Goal: Task Accomplishment & Management: Complete application form

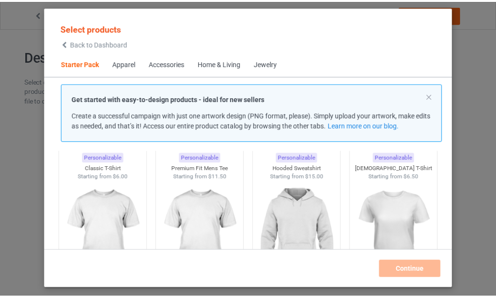
scroll to position [110, 0]
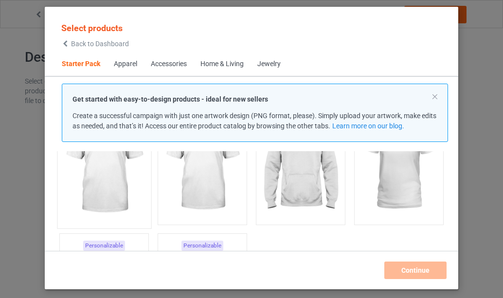
click at [107, 172] on img at bounding box center [103, 166] width 91 height 114
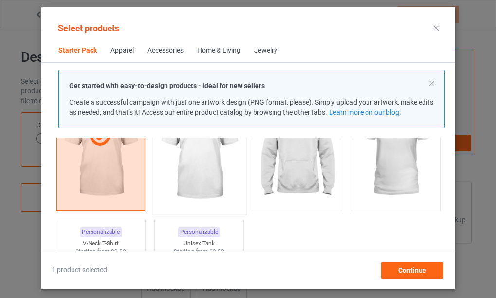
click at [207, 181] on img at bounding box center [198, 152] width 91 height 114
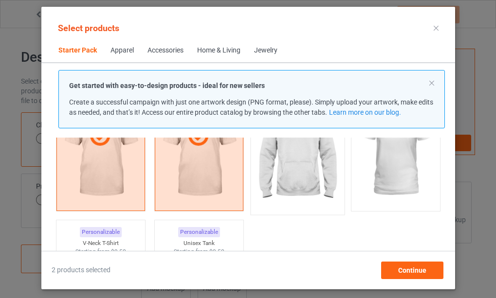
click at [303, 172] on img at bounding box center [296, 152] width 91 height 114
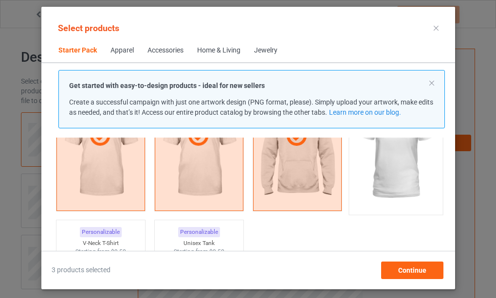
click at [403, 176] on img at bounding box center [394, 152] width 91 height 114
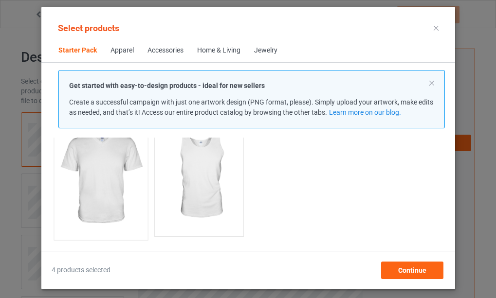
scroll to position [256, 0]
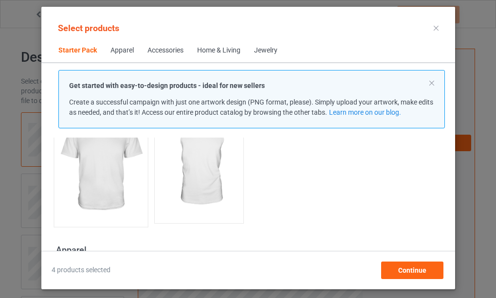
click at [102, 167] on img at bounding box center [99, 164] width 91 height 114
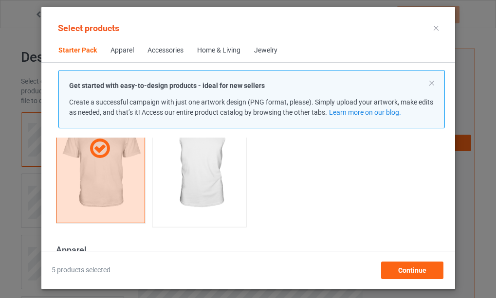
click at [198, 177] on img at bounding box center [198, 164] width 91 height 114
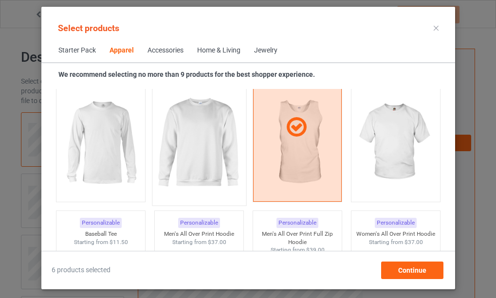
scroll to position [742, 0]
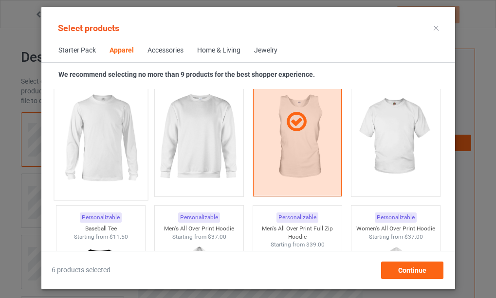
click at [111, 151] on img at bounding box center [99, 138] width 91 height 114
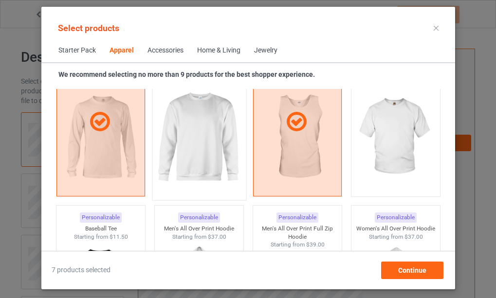
click at [182, 154] on img at bounding box center [198, 138] width 91 height 114
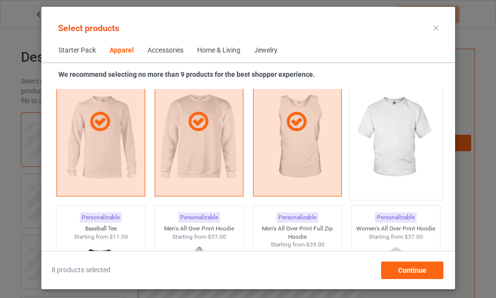
click at [383, 153] on img at bounding box center [394, 138] width 91 height 114
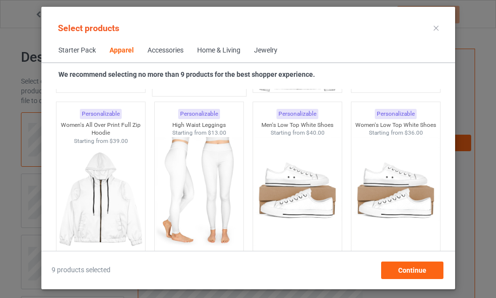
scroll to position [1034, 0]
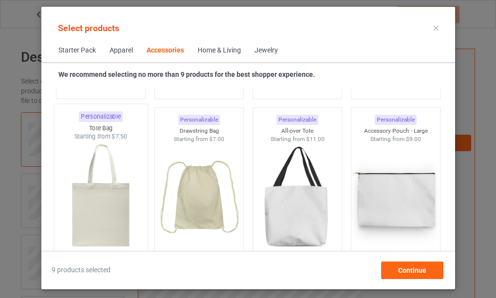
scroll to position [2930, 0]
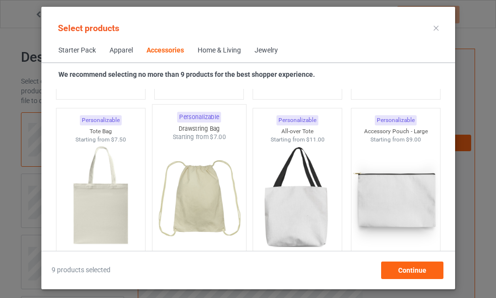
click at [195, 204] on img at bounding box center [198, 199] width 91 height 114
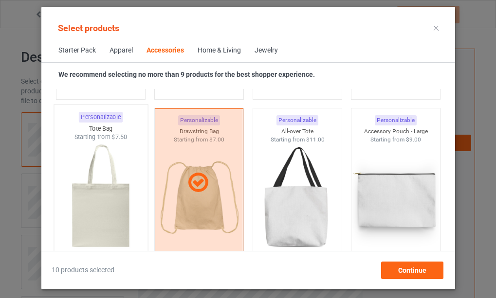
click at [91, 211] on img at bounding box center [99, 199] width 91 height 114
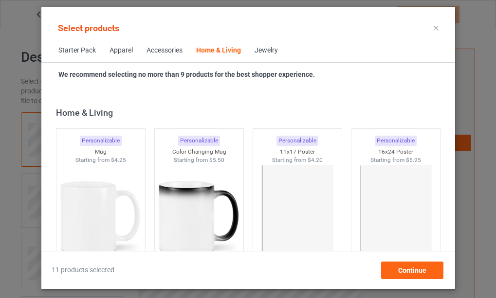
scroll to position [4438, 0]
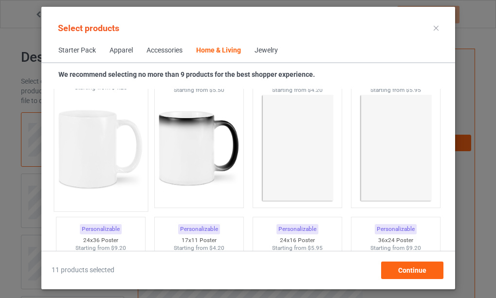
click at [89, 164] on img at bounding box center [99, 149] width 91 height 114
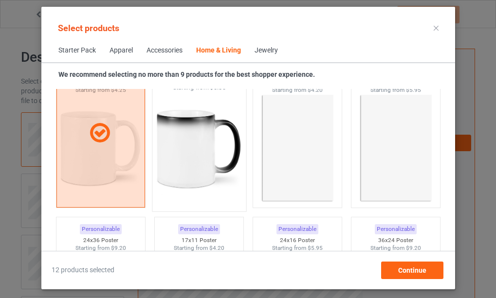
click at [182, 163] on img at bounding box center [198, 149] width 91 height 114
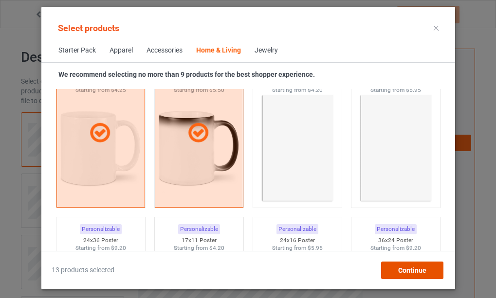
click at [412, 272] on span "Continue" at bounding box center [411, 270] width 28 height 8
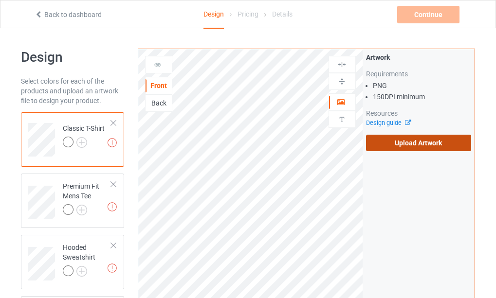
click at [405, 142] on label "Upload Artwork" at bounding box center [418, 143] width 105 height 17
click at [0, 0] on input "Upload Artwork" at bounding box center [0, 0] width 0 height 0
click at [408, 142] on label "Upload Artwork" at bounding box center [418, 143] width 105 height 17
click at [0, 0] on input "Upload Artwork" at bounding box center [0, 0] width 0 height 0
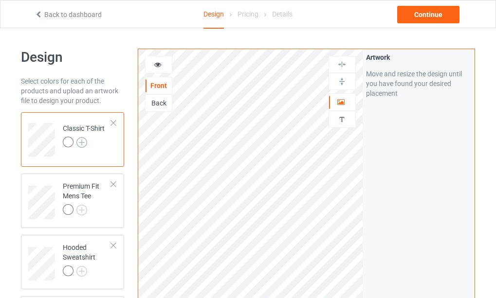
click at [81, 142] on img at bounding box center [81, 142] width 11 height 11
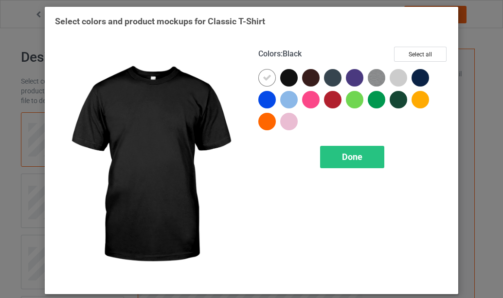
click at [288, 75] on div at bounding box center [289, 78] width 18 height 18
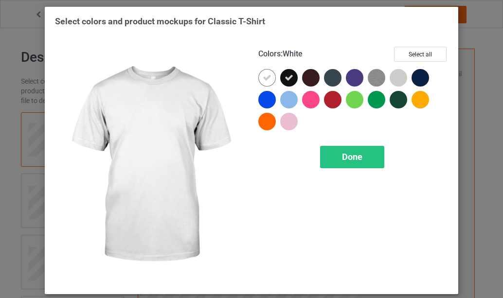
click at [265, 76] on icon at bounding box center [267, 77] width 9 height 9
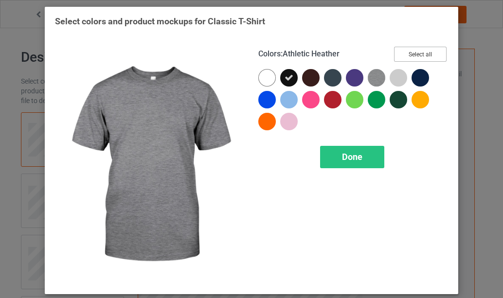
drag, startPoint x: 420, startPoint y: 56, endPoint x: 419, endPoint y: 68, distance: 12.2
click at [421, 55] on button "Select all" at bounding box center [420, 54] width 53 height 15
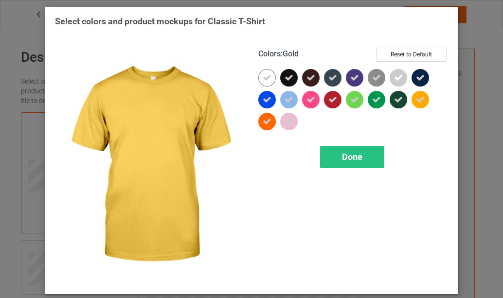
click at [417, 95] on div at bounding box center [420, 100] width 18 height 18
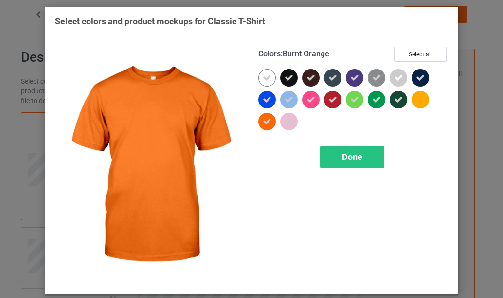
click at [264, 124] on icon at bounding box center [267, 121] width 9 height 9
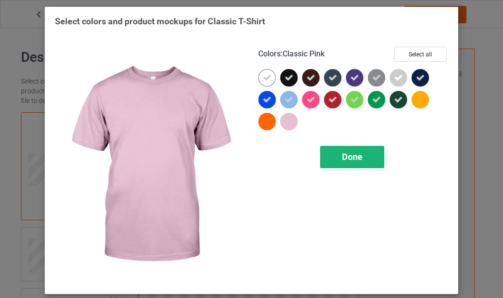
click at [342, 158] on span "Done" at bounding box center [352, 157] width 20 height 10
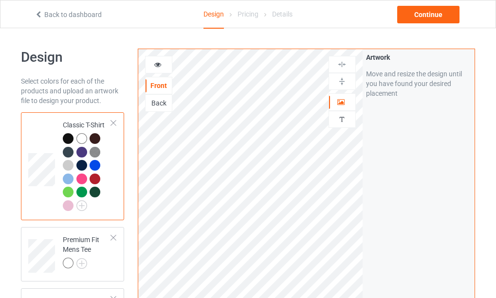
click at [68, 166] on div at bounding box center [68, 165] width 11 height 11
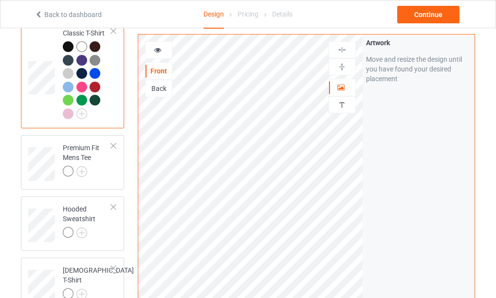
scroll to position [97, 0]
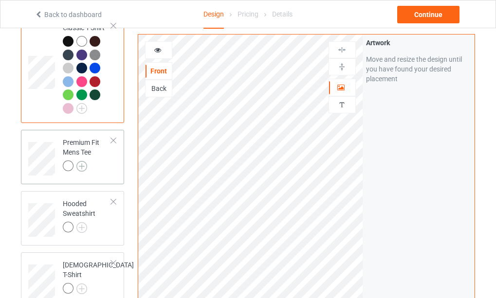
click at [79, 166] on img at bounding box center [81, 166] width 11 height 11
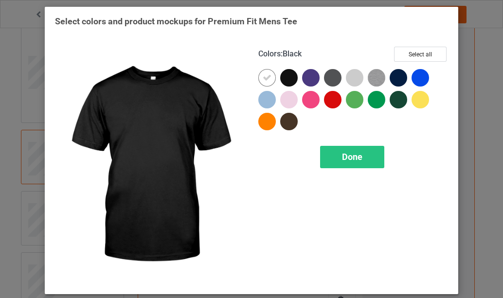
click at [288, 79] on div at bounding box center [289, 78] width 18 height 18
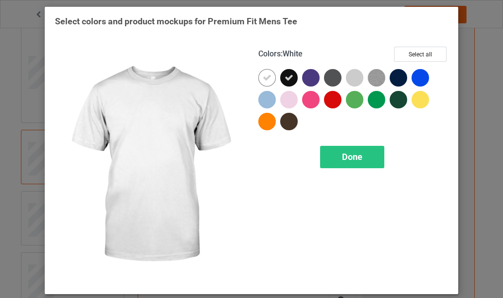
click at [266, 76] on icon at bounding box center [267, 77] width 9 height 9
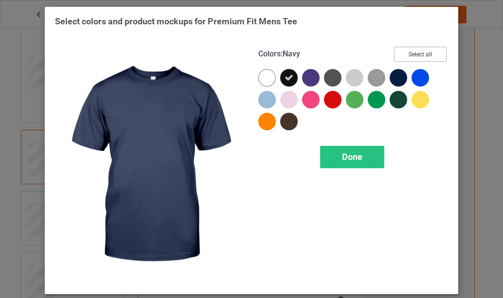
click at [406, 54] on button "Select all" at bounding box center [420, 54] width 53 height 15
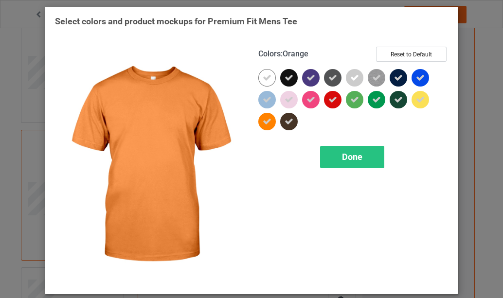
drag, startPoint x: 264, startPoint y: 123, endPoint x: 275, endPoint y: 121, distance: 10.8
click at [265, 123] on icon at bounding box center [267, 121] width 9 height 9
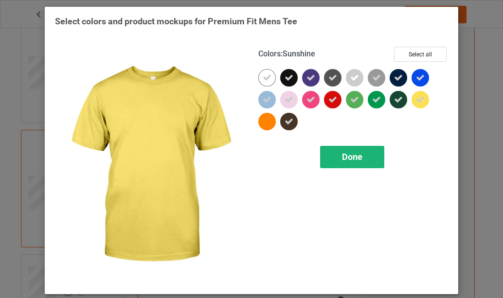
drag, startPoint x: 422, startPoint y: 102, endPoint x: 380, endPoint y: 146, distance: 60.2
click at [417, 104] on div at bounding box center [420, 100] width 18 height 18
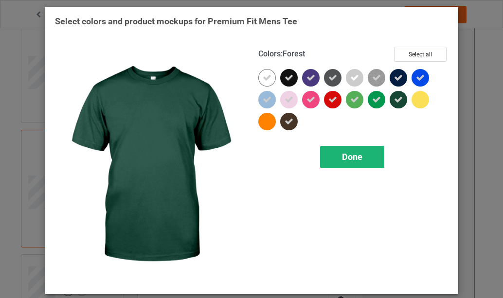
click at [351, 155] on span "Done" at bounding box center [352, 157] width 20 height 10
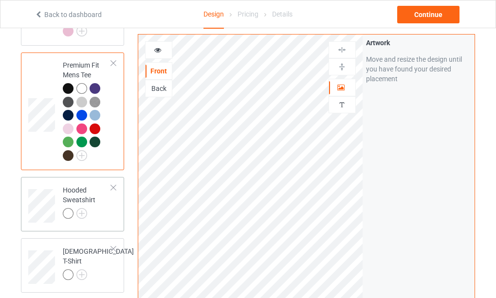
scroll to position [195, 0]
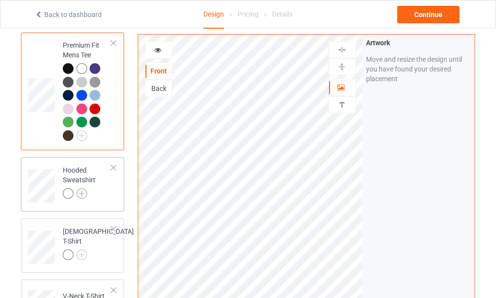
click at [79, 194] on img at bounding box center [81, 193] width 11 height 11
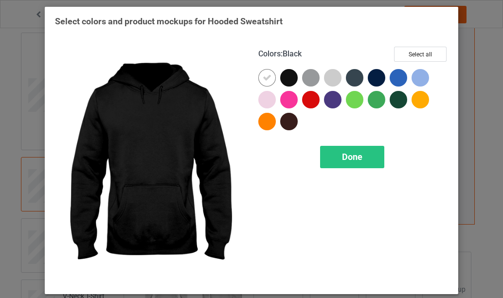
click at [288, 79] on div at bounding box center [289, 78] width 18 height 18
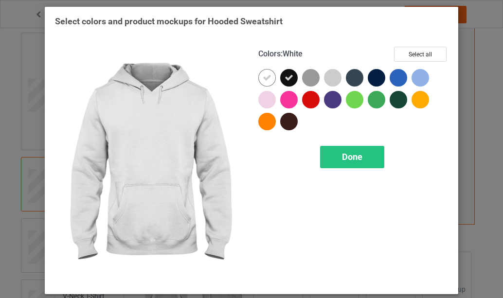
click at [266, 79] on icon at bounding box center [267, 77] width 9 height 9
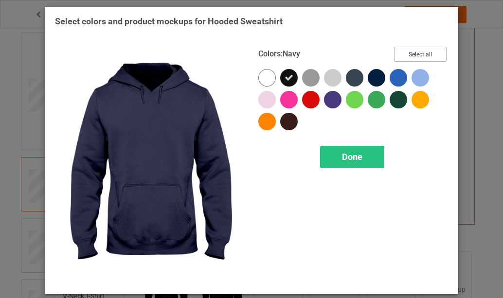
click at [417, 55] on button "Select all" at bounding box center [420, 54] width 53 height 15
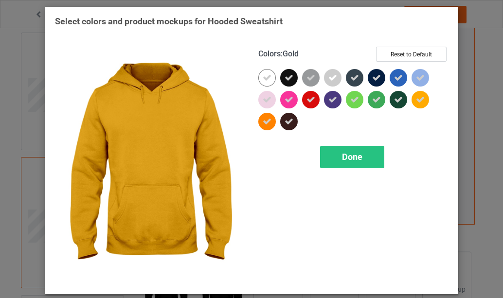
click at [420, 98] on icon at bounding box center [420, 99] width 9 height 9
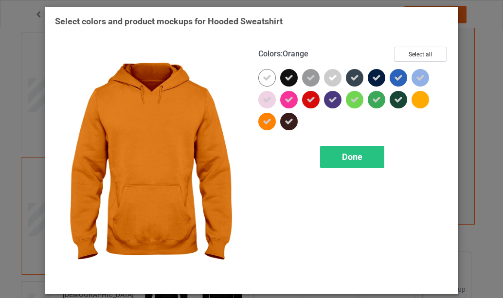
drag, startPoint x: 262, startPoint y: 123, endPoint x: 266, endPoint y: 126, distance: 5.9
click at [263, 123] on icon at bounding box center [267, 121] width 9 height 9
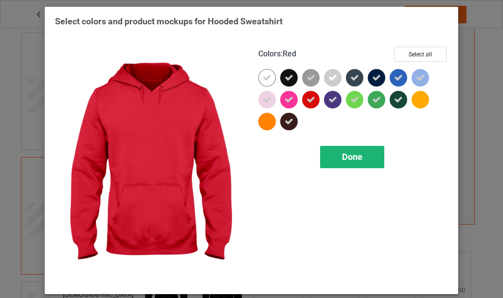
click at [348, 158] on span "Done" at bounding box center [352, 157] width 20 height 10
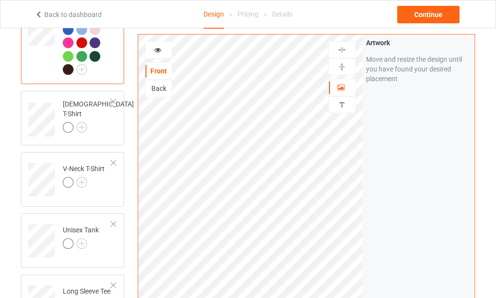
scroll to position [389, 0]
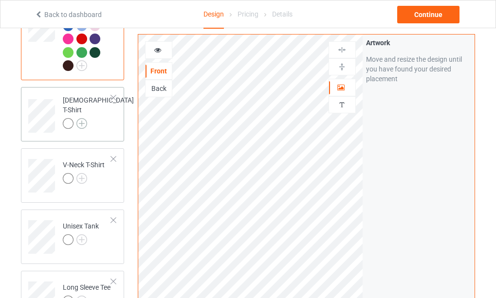
click at [81, 120] on img at bounding box center [81, 123] width 11 height 11
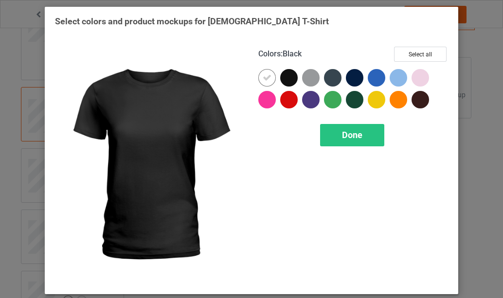
click at [288, 79] on div at bounding box center [289, 78] width 18 height 18
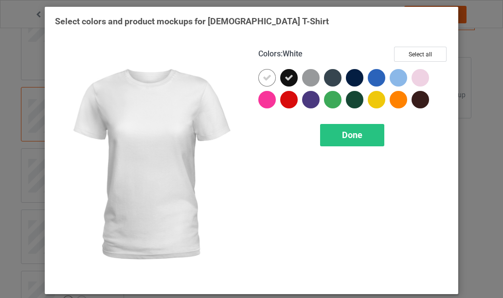
click at [265, 79] on icon at bounding box center [267, 77] width 9 height 9
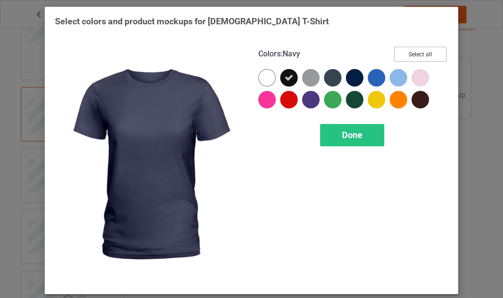
drag, startPoint x: 420, startPoint y: 53, endPoint x: 389, endPoint y: 60, distance: 31.5
click at [422, 53] on button "Select all" at bounding box center [420, 54] width 53 height 15
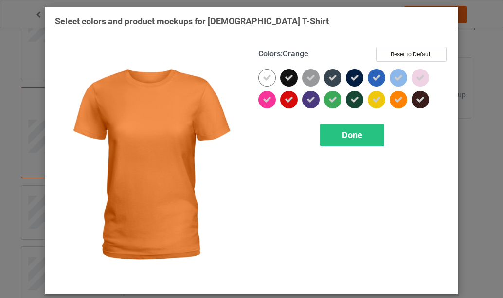
click at [397, 100] on icon at bounding box center [398, 99] width 9 height 9
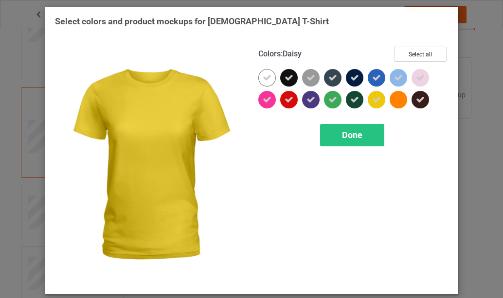
click at [372, 100] on icon at bounding box center [376, 99] width 9 height 9
click at [345, 136] on span "Done" at bounding box center [352, 135] width 20 height 10
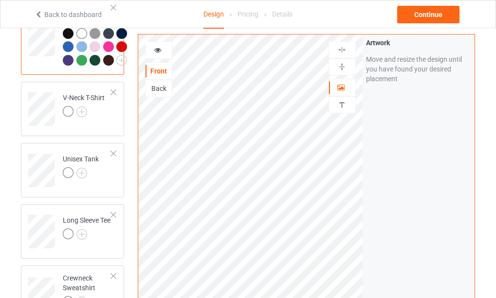
scroll to position [486, 0]
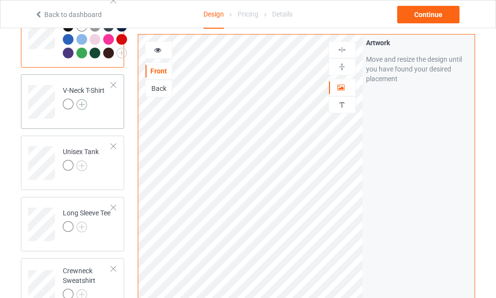
click at [82, 110] on img at bounding box center [81, 104] width 11 height 11
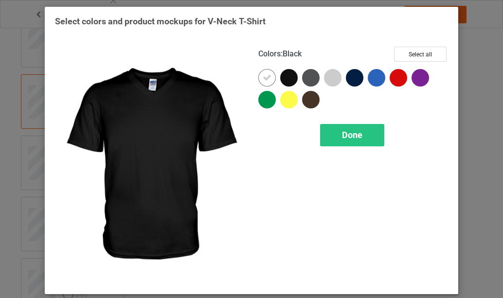
click at [284, 77] on div at bounding box center [289, 78] width 18 height 18
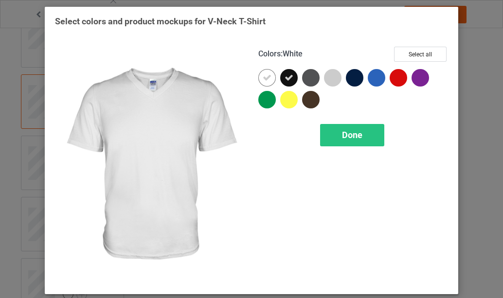
click at [264, 80] on icon at bounding box center [267, 77] width 9 height 9
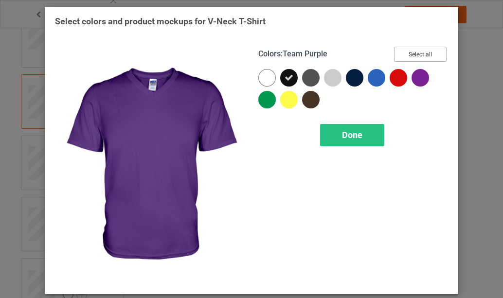
click at [421, 55] on button "Select all" at bounding box center [420, 54] width 53 height 15
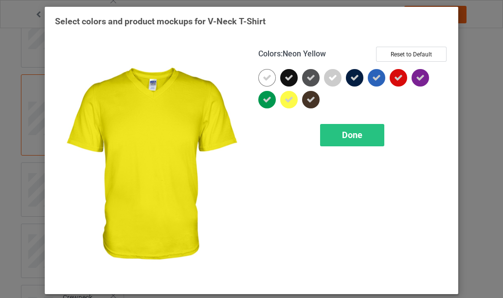
click at [284, 99] on icon at bounding box center [288, 99] width 9 height 9
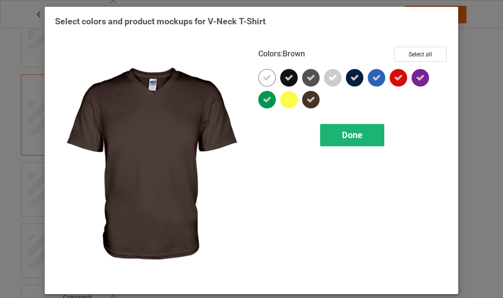
click at [345, 136] on span "Done" at bounding box center [352, 135] width 20 height 10
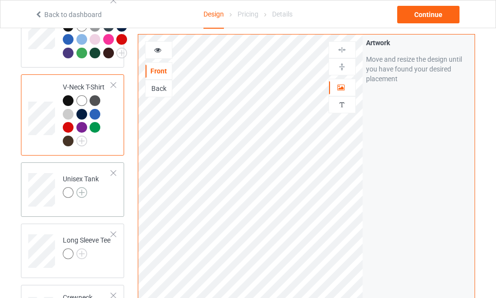
click at [82, 198] on img at bounding box center [81, 192] width 11 height 11
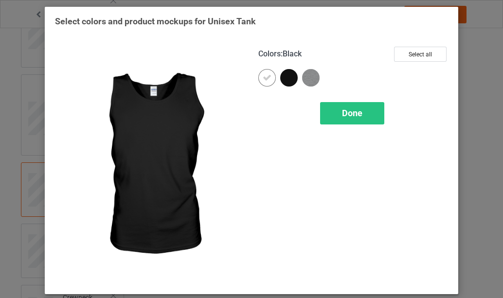
click at [283, 78] on div at bounding box center [289, 78] width 18 height 18
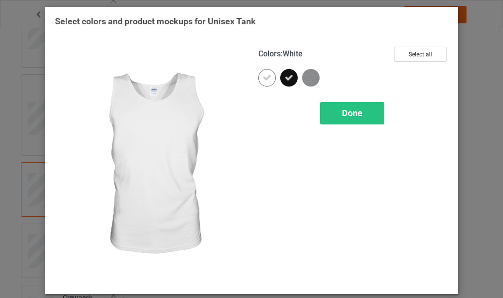
drag, startPoint x: 262, startPoint y: 79, endPoint x: 269, endPoint y: 79, distance: 6.8
click at [263, 79] on icon at bounding box center [267, 77] width 9 height 9
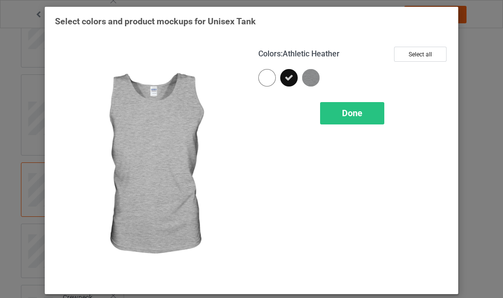
click at [310, 79] on img at bounding box center [311, 78] width 18 height 18
drag, startPoint x: 348, startPoint y: 114, endPoint x: 342, endPoint y: 114, distance: 5.8
click at [342, 114] on span "Done" at bounding box center [352, 113] width 20 height 10
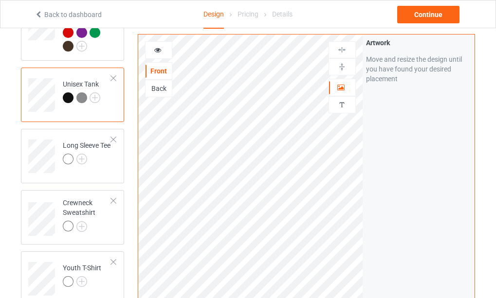
scroll to position [584, 0]
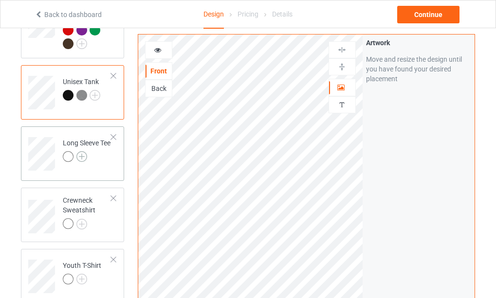
click at [84, 162] on img at bounding box center [81, 156] width 11 height 11
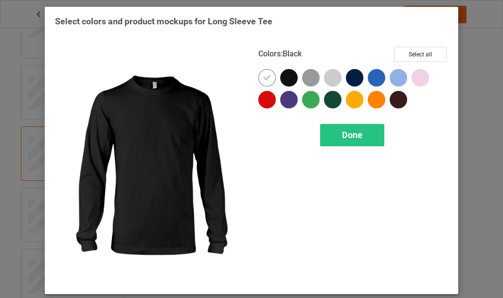
click at [288, 77] on div at bounding box center [289, 78] width 18 height 18
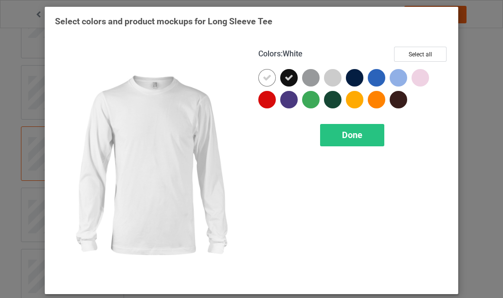
click at [263, 79] on icon at bounding box center [267, 77] width 9 height 9
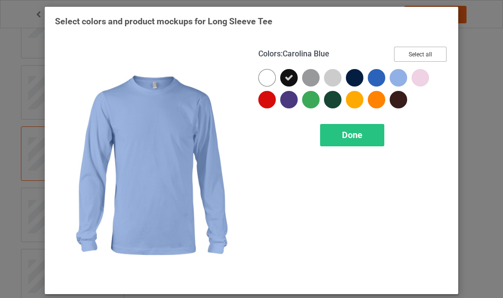
click at [411, 56] on button "Select all" at bounding box center [420, 54] width 53 height 15
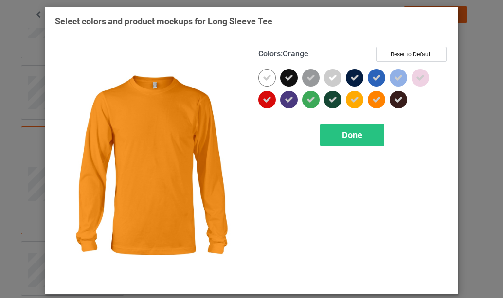
click at [377, 101] on icon at bounding box center [376, 99] width 9 height 9
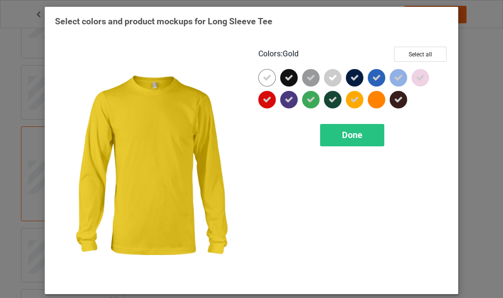
click at [350, 99] on icon at bounding box center [354, 99] width 9 height 9
click at [344, 136] on span "Done" at bounding box center [352, 135] width 20 height 10
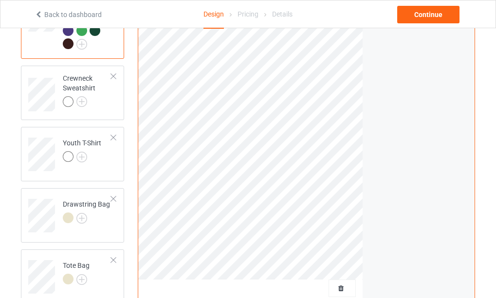
scroll to position [778, 0]
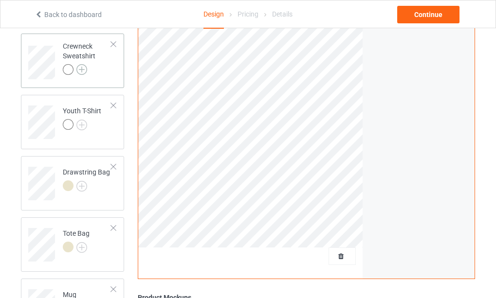
click at [80, 75] on img at bounding box center [81, 69] width 11 height 11
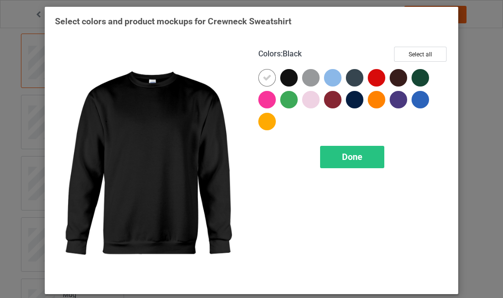
click at [286, 77] on div at bounding box center [289, 78] width 18 height 18
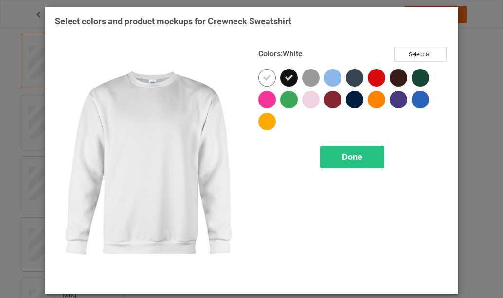
click at [263, 77] on icon at bounding box center [267, 77] width 9 height 9
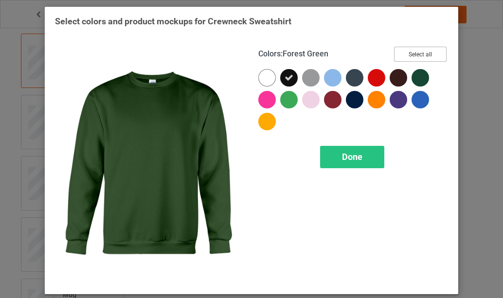
click at [424, 56] on button "Select all" at bounding box center [420, 54] width 53 height 15
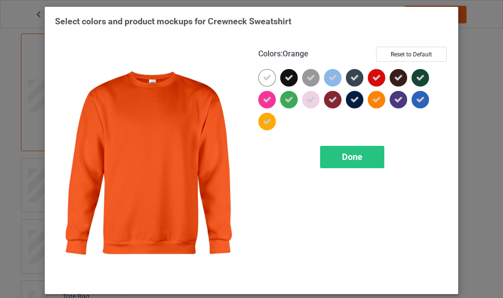
click at [368, 99] on div at bounding box center [377, 100] width 18 height 18
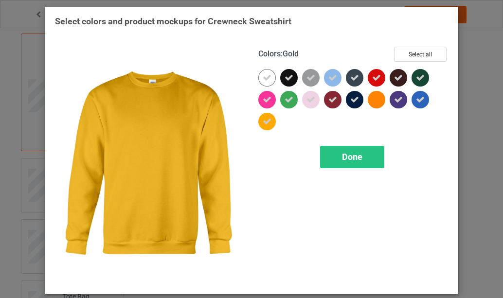
click at [264, 123] on icon at bounding box center [267, 121] width 9 height 9
click at [348, 158] on span "Done" at bounding box center [352, 157] width 20 height 10
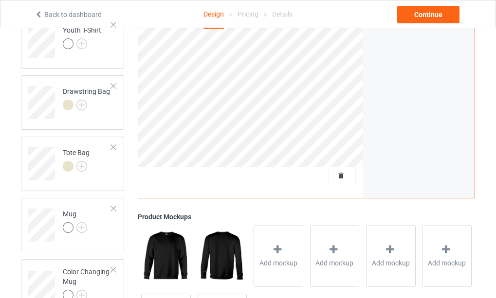
scroll to position [924, 0]
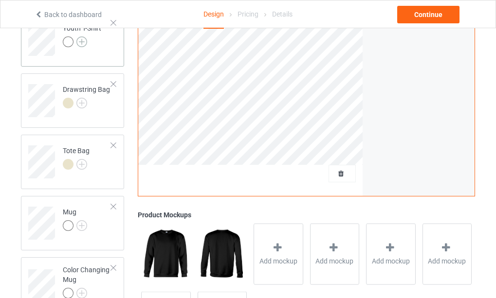
click at [81, 47] on img at bounding box center [81, 41] width 11 height 11
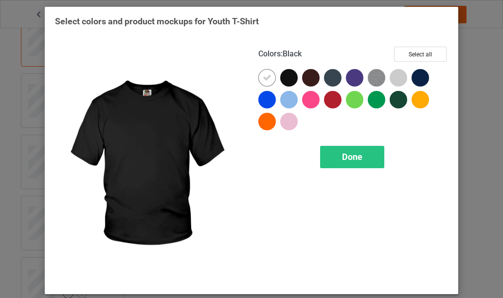
click at [287, 78] on div at bounding box center [289, 78] width 18 height 18
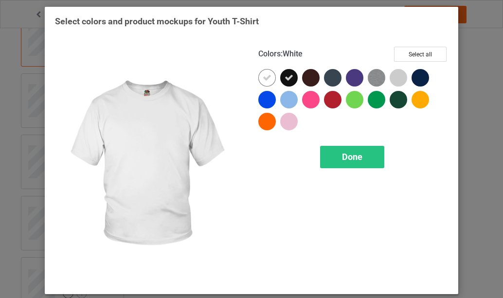
drag, startPoint x: 263, startPoint y: 78, endPoint x: 345, endPoint y: 78, distance: 82.7
click at [267, 78] on icon at bounding box center [267, 77] width 9 height 9
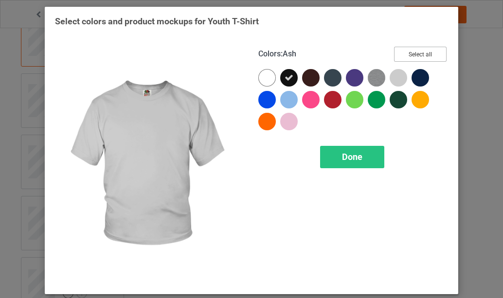
click at [415, 58] on button "Select all" at bounding box center [420, 54] width 53 height 15
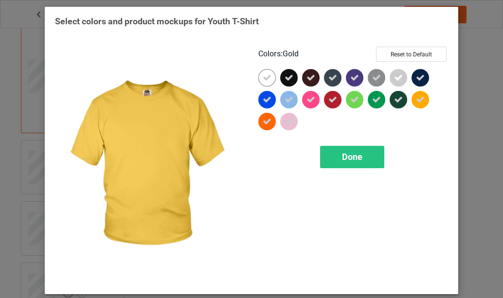
click at [420, 99] on icon at bounding box center [420, 99] width 9 height 9
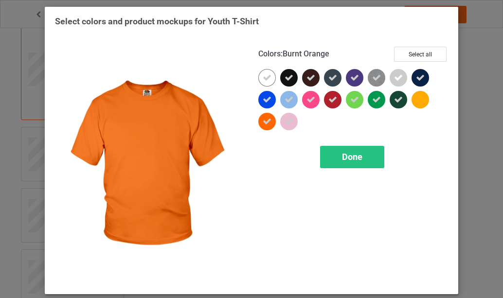
click at [266, 123] on icon at bounding box center [267, 121] width 9 height 9
click at [350, 159] on span "Done" at bounding box center [352, 157] width 20 height 10
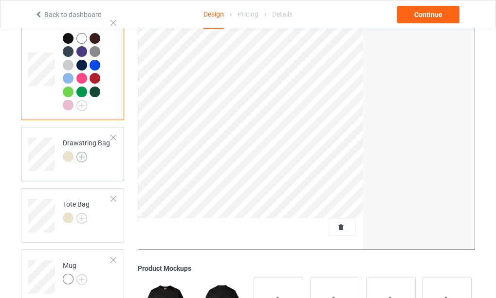
click at [82, 162] on img at bounding box center [81, 157] width 11 height 11
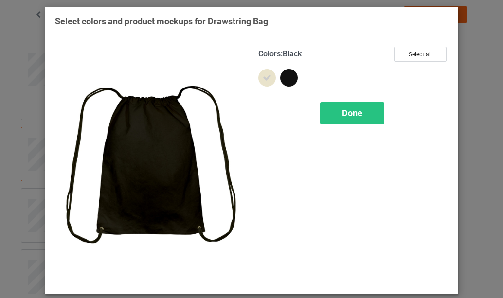
click at [289, 80] on div at bounding box center [289, 78] width 18 height 18
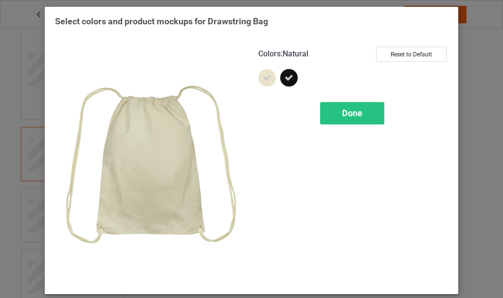
drag, startPoint x: 264, startPoint y: 76, endPoint x: 270, endPoint y: 82, distance: 7.9
click at [265, 76] on icon at bounding box center [267, 77] width 9 height 9
click at [344, 113] on span "Done" at bounding box center [352, 113] width 20 height 10
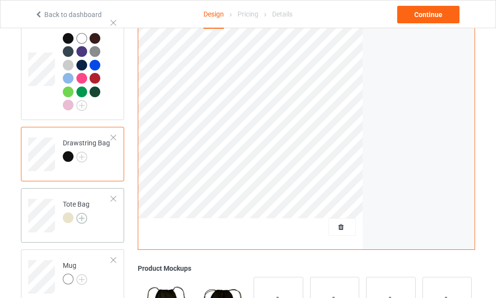
click at [81, 224] on img at bounding box center [81, 218] width 11 height 11
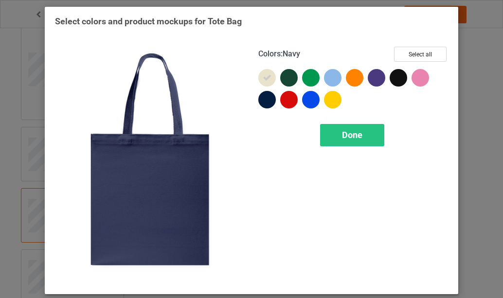
click at [266, 96] on div at bounding box center [267, 100] width 18 height 18
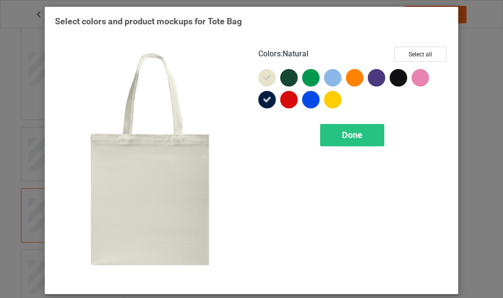
click at [265, 77] on icon at bounding box center [267, 77] width 9 height 9
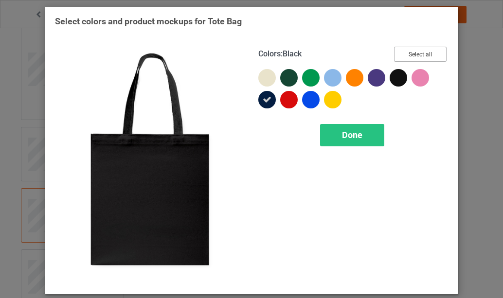
click at [409, 53] on button "Select all" at bounding box center [420, 54] width 53 height 15
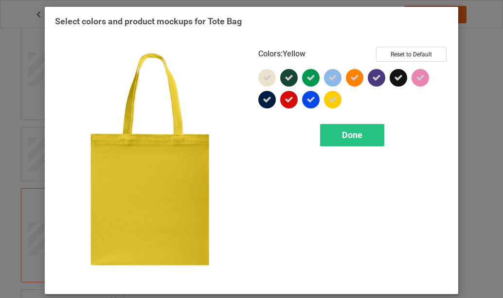
click at [331, 102] on icon at bounding box center [332, 99] width 9 height 9
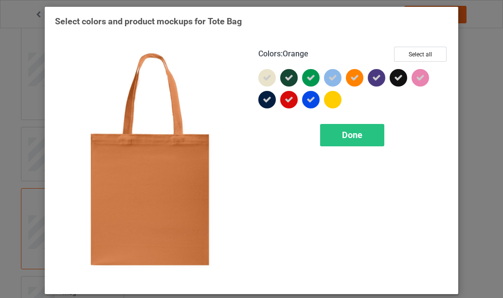
click at [352, 80] on icon at bounding box center [354, 77] width 9 height 9
click at [353, 136] on span "Done" at bounding box center [352, 135] width 20 height 10
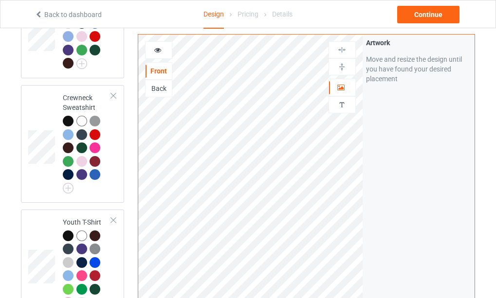
scroll to position [681, 0]
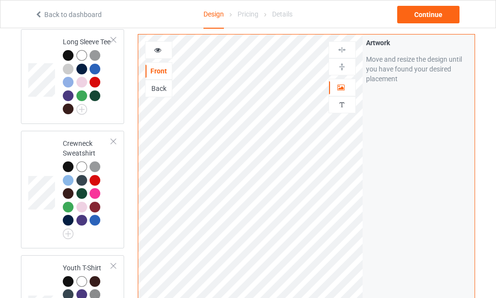
click at [157, 88] on div "Back" at bounding box center [158, 89] width 26 height 10
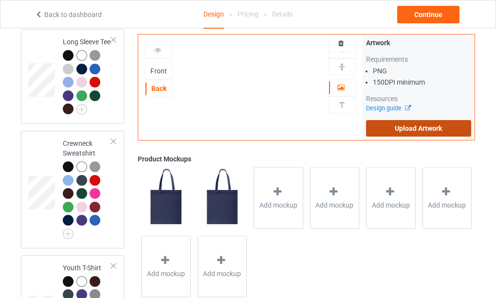
click at [413, 128] on label "Upload Artwork" at bounding box center [418, 128] width 105 height 17
click at [0, 0] on input "Upload Artwork" at bounding box center [0, 0] width 0 height 0
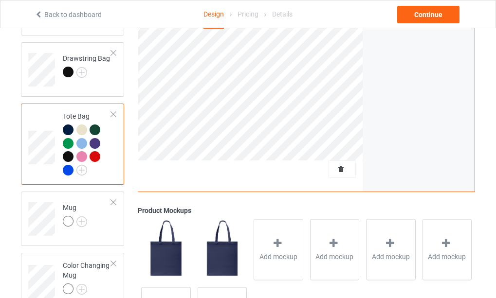
scroll to position [1021, 0]
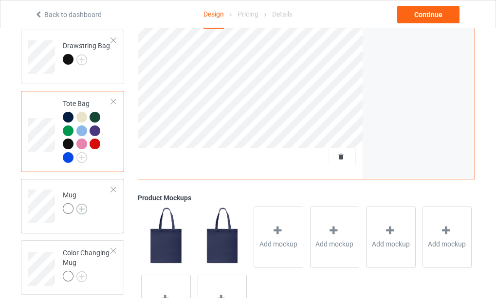
click at [83, 214] on img at bounding box center [81, 209] width 11 height 11
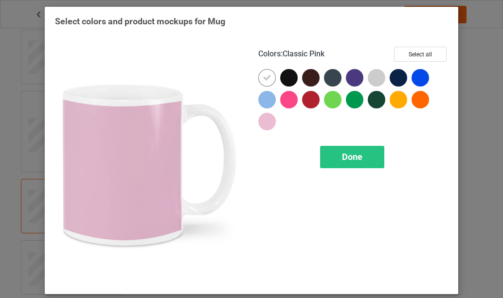
click at [262, 123] on div at bounding box center [267, 122] width 18 height 18
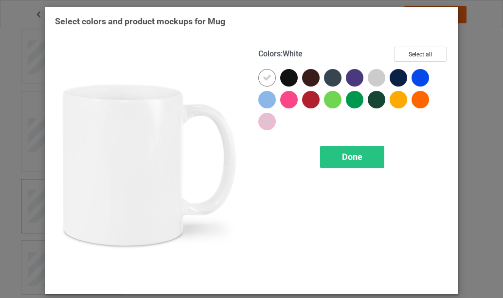
drag, startPoint x: 263, startPoint y: 80, endPoint x: 274, endPoint y: 82, distance: 11.9
click at [264, 79] on icon at bounding box center [267, 77] width 9 height 9
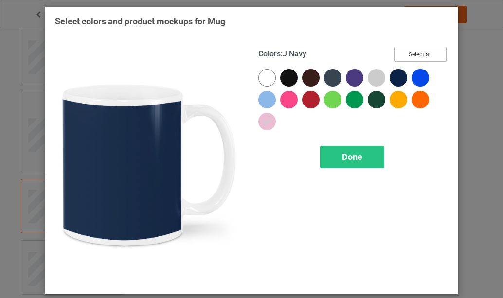
click at [412, 54] on button "Select all" at bounding box center [420, 54] width 53 height 15
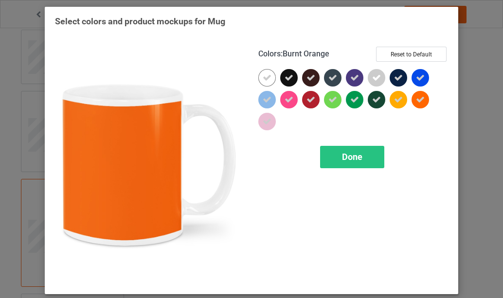
click at [421, 98] on icon at bounding box center [420, 99] width 9 height 9
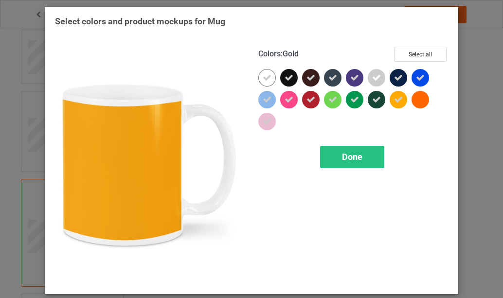
click at [396, 101] on icon at bounding box center [398, 99] width 9 height 9
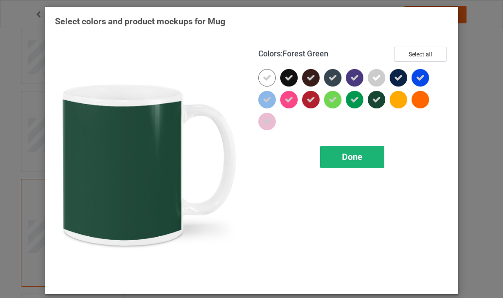
click at [346, 157] on span "Done" at bounding box center [352, 157] width 20 height 10
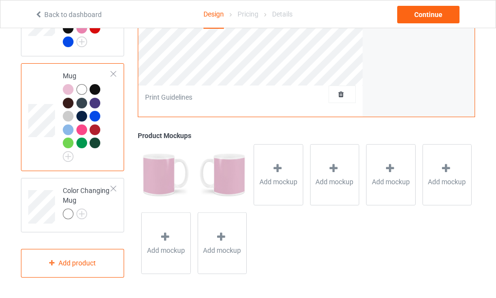
scroll to position [1169, 0]
click at [80, 213] on img at bounding box center [81, 214] width 11 height 11
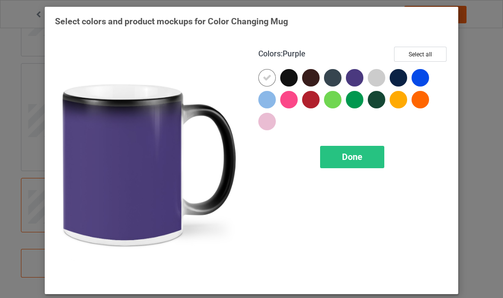
click at [350, 77] on div at bounding box center [355, 78] width 18 height 18
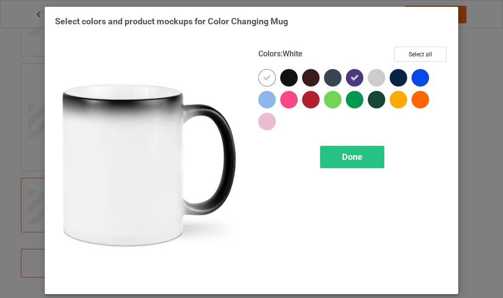
click at [265, 79] on icon at bounding box center [267, 77] width 9 height 9
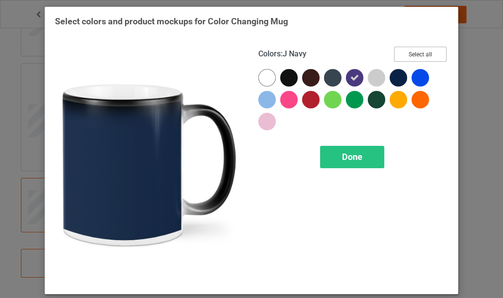
click at [412, 54] on button "Select all" at bounding box center [420, 54] width 53 height 15
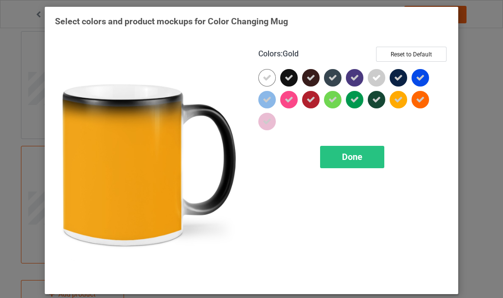
click at [396, 100] on icon at bounding box center [398, 99] width 9 height 9
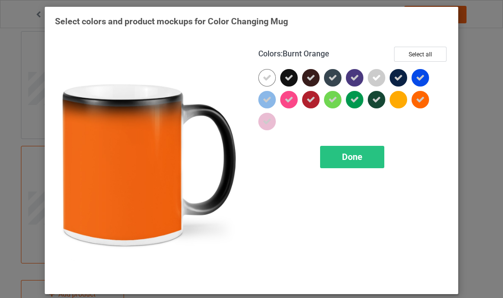
click at [418, 99] on icon at bounding box center [420, 99] width 9 height 9
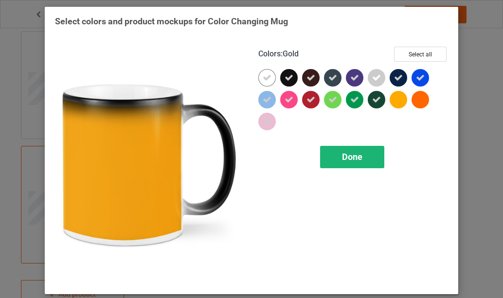
click at [348, 157] on span "Done" at bounding box center [352, 157] width 20 height 10
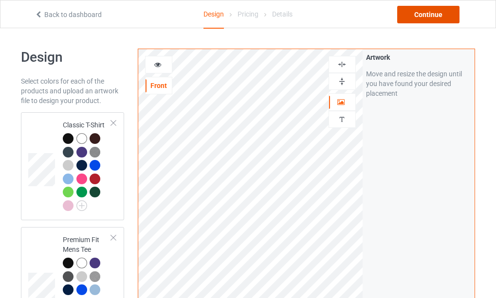
click at [421, 15] on div "Continue" at bounding box center [428, 15] width 62 height 18
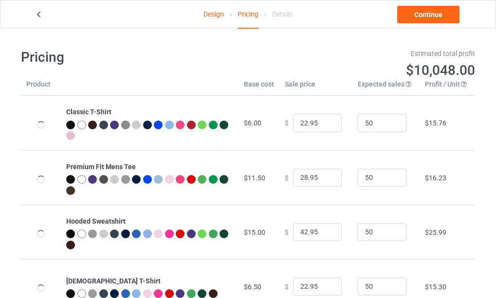
type input "26.95"
type input "32.95"
type input "46.95"
type input "26.95"
type input "30.95"
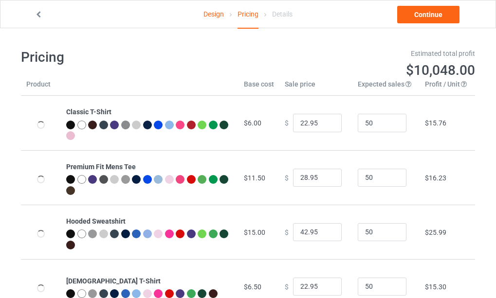
type input "28.95"
type input "31.95"
type input "39.95"
type input "26.95"
type input "23.95"
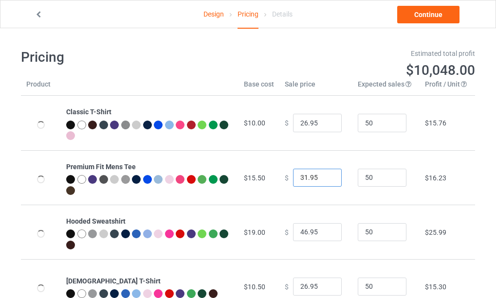
click at [324, 180] on input "31.95" at bounding box center [317, 178] width 49 height 18
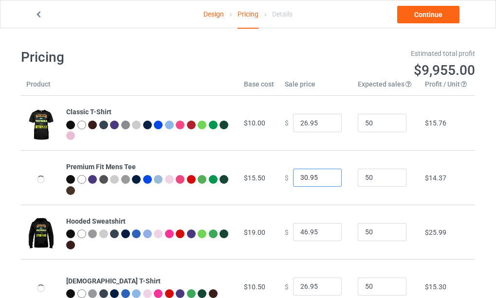
type input "30.95"
click at [324, 180] on input "30.95" at bounding box center [317, 178] width 49 height 18
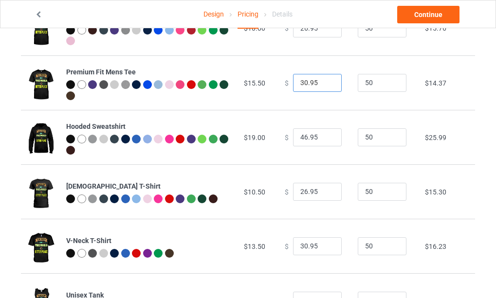
scroll to position [97, 0]
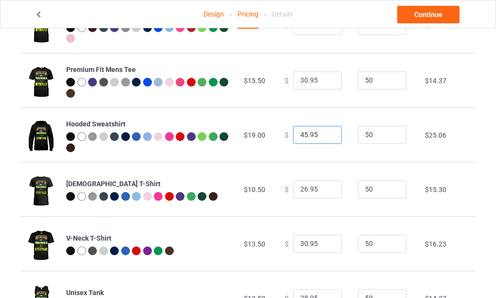
click at [325, 137] on input "45.95" at bounding box center [317, 135] width 49 height 18
click at [325, 137] on input "44.95" at bounding box center [317, 135] width 49 height 18
click at [325, 137] on input "43.95" at bounding box center [317, 135] width 49 height 18
click at [325, 137] on input "42.95" at bounding box center [317, 135] width 49 height 18
click at [325, 137] on input "41.95" at bounding box center [317, 135] width 49 height 18
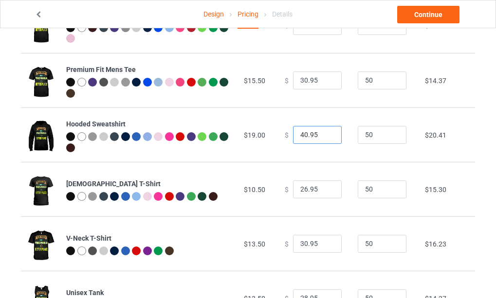
click at [325, 137] on input "40.95" at bounding box center [317, 135] width 49 height 18
click at [325, 137] on input "39.95" at bounding box center [317, 135] width 49 height 18
click at [325, 137] on input "38.95" at bounding box center [317, 135] width 49 height 18
click at [325, 137] on input "37.95" at bounding box center [317, 135] width 49 height 18
click at [325, 137] on input "36.95" at bounding box center [317, 135] width 49 height 18
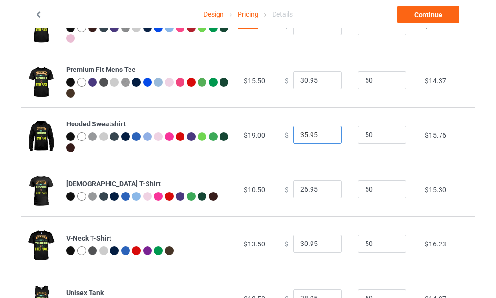
click at [325, 137] on input "35.95" at bounding box center [317, 135] width 49 height 18
type input "34.95"
click at [325, 137] on input "34.95" at bounding box center [317, 135] width 49 height 18
click at [324, 245] on input "29.95" at bounding box center [317, 244] width 49 height 18
type input "28.95"
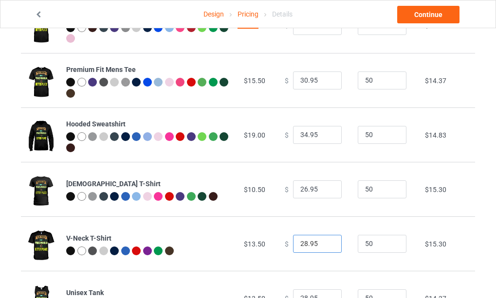
click at [324, 245] on input "28.95" at bounding box center [317, 244] width 49 height 18
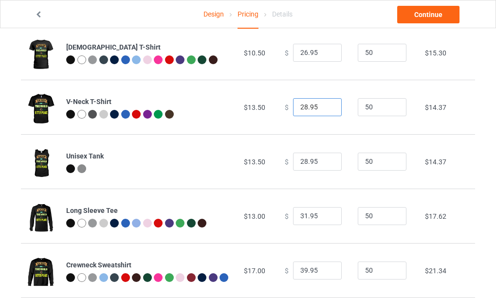
scroll to position [243, 0]
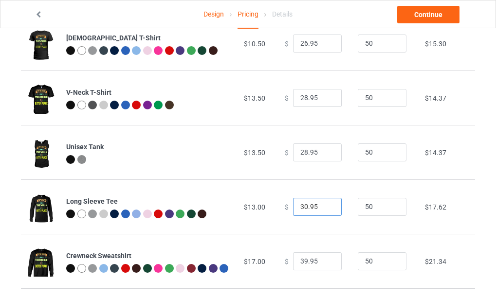
click at [324, 209] on input "30.95" at bounding box center [317, 207] width 49 height 18
click at [324, 209] on input "29.95" at bounding box center [317, 207] width 49 height 18
type input "28.95"
click at [324, 209] on input "28.95" at bounding box center [317, 207] width 49 height 18
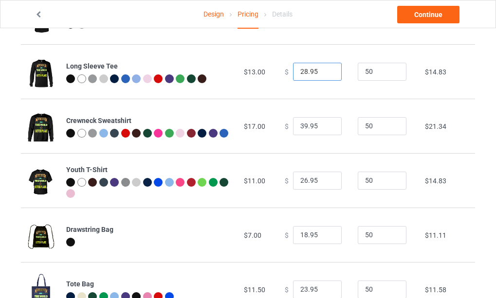
scroll to position [389, 0]
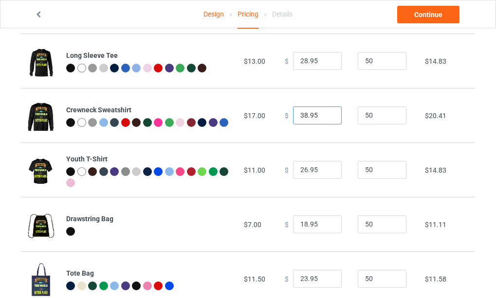
click at [324, 116] on input "38.95" at bounding box center [317, 115] width 49 height 18
click at [324, 116] on input "37.95" at bounding box center [317, 115] width 49 height 18
click at [324, 116] on input "36.95" at bounding box center [317, 115] width 49 height 18
click at [324, 116] on input "35.95" at bounding box center [317, 115] width 49 height 18
click at [324, 116] on input "34.95" at bounding box center [317, 115] width 49 height 18
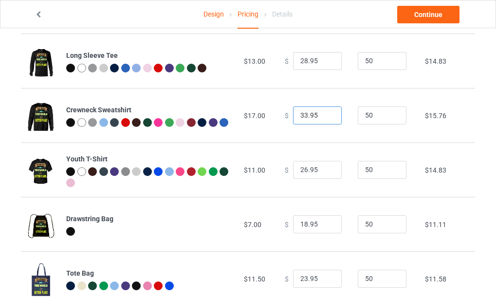
click at [324, 116] on input "33.95" at bounding box center [317, 115] width 49 height 18
type input "32.95"
click at [324, 116] on input "32.95" at bounding box center [317, 115] width 49 height 18
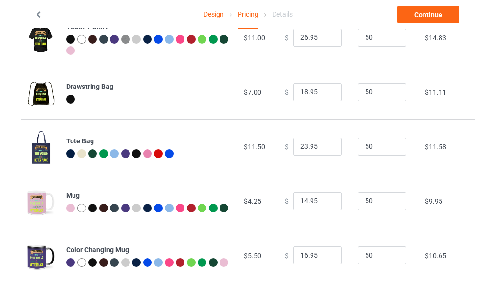
scroll to position [527, 0]
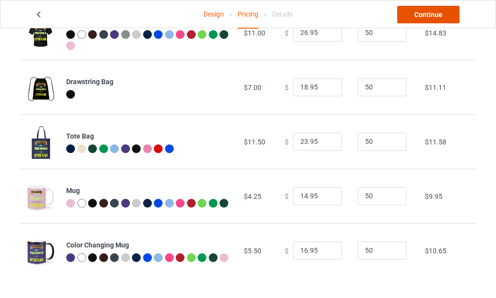
click at [427, 17] on link "Continue" at bounding box center [428, 15] width 62 height 18
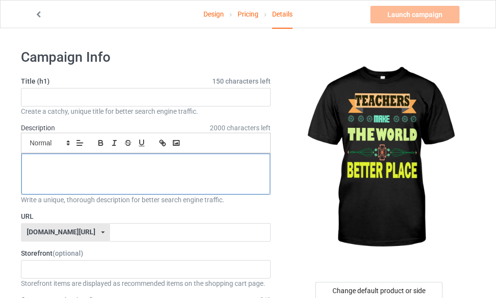
click at [115, 175] on div at bounding box center [145, 174] width 248 height 41
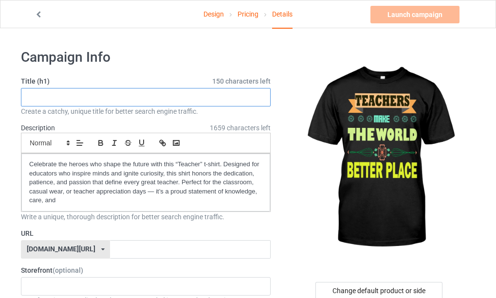
click at [96, 96] on input "text" at bounding box center [145, 97] width 249 height 18
type input "Teacher make the world better place best teacher"
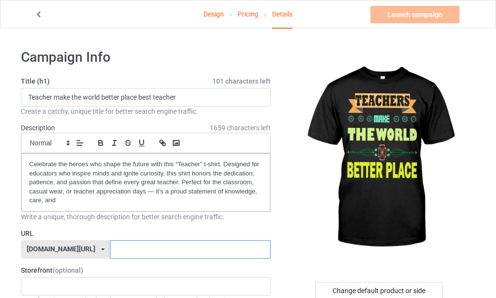
click at [119, 249] on input "text" at bounding box center [190, 249] width 160 height 18
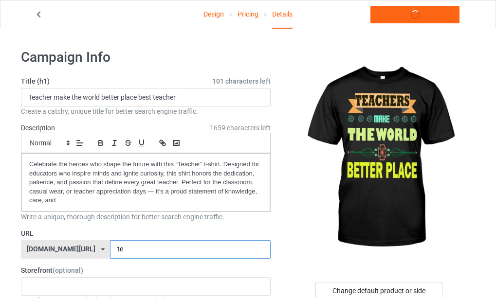
type input "t"
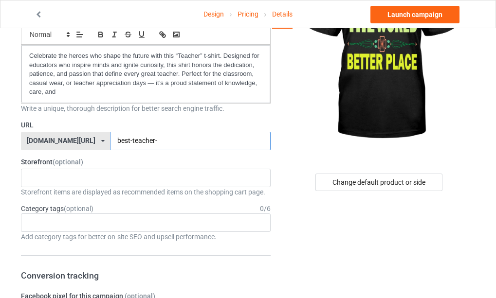
scroll to position [146, 0]
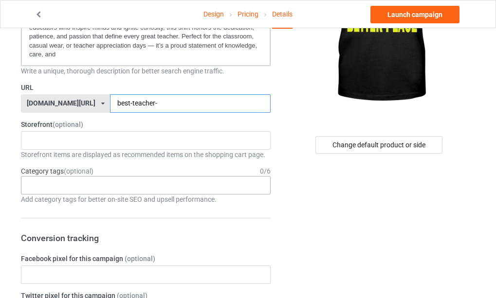
type input "best-teacher-"
click at [127, 188] on div "Age > 1-19 > 1 Age > 1-12 Months > 1 Month Age > 1-12 Months Age > 1-19 Age > 1…" at bounding box center [145, 185] width 249 height 18
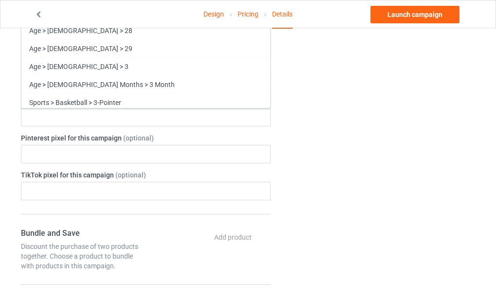
scroll to position [729, 0]
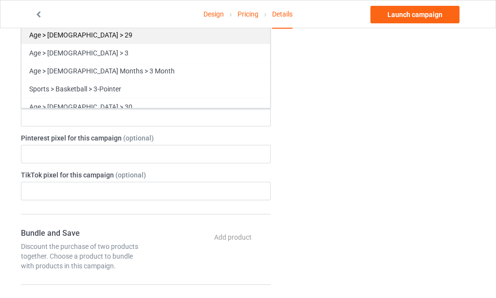
click at [77, 37] on div "Age > 20-39 > 29" at bounding box center [145, 35] width 248 height 18
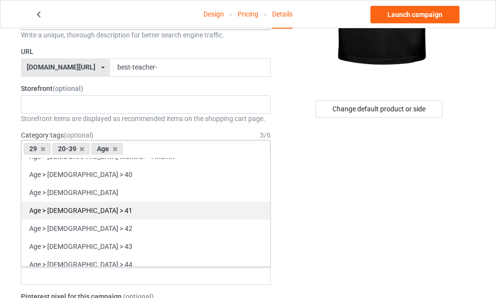
scroll to position [1003, 0]
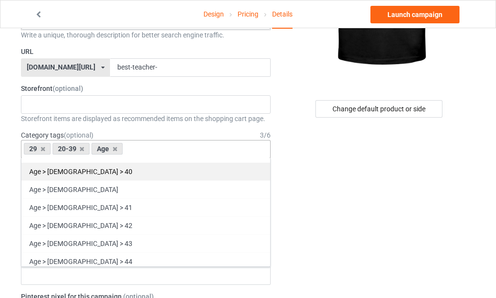
click at [77, 171] on div "Age > 40-59 > 40" at bounding box center [145, 171] width 248 height 18
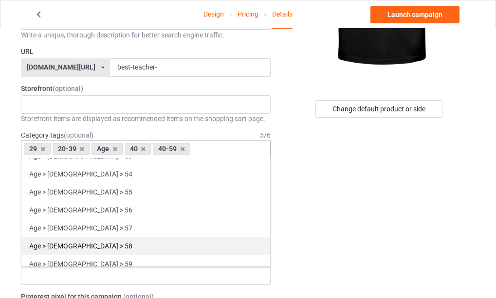
scroll to position [1295, 0]
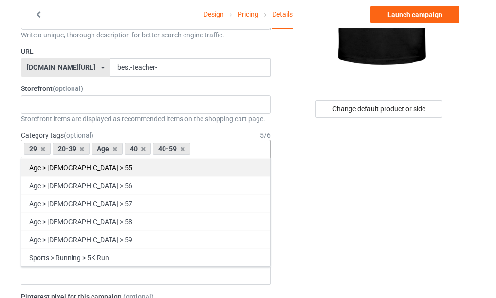
click at [72, 169] on div "Age > 40-59 > 55" at bounding box center [145, 168] width 248 height 18
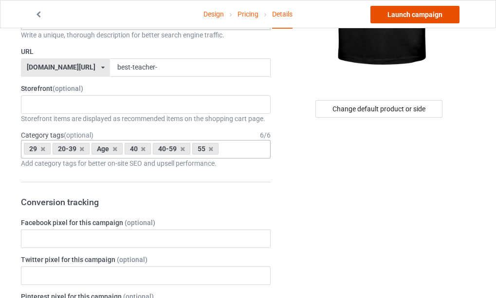
click at [419, 14] on link "Launch campaign" at bounding box center [414, 15] width 89 height 18
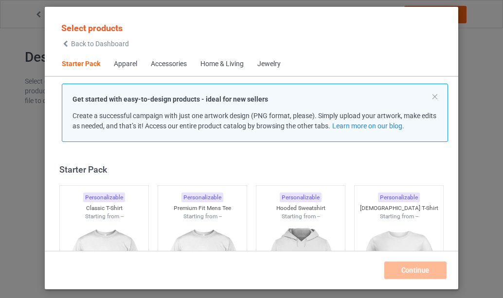
scroll to position [13, 0]
